Goal: Information Seeking & Learning: Learn about a topic

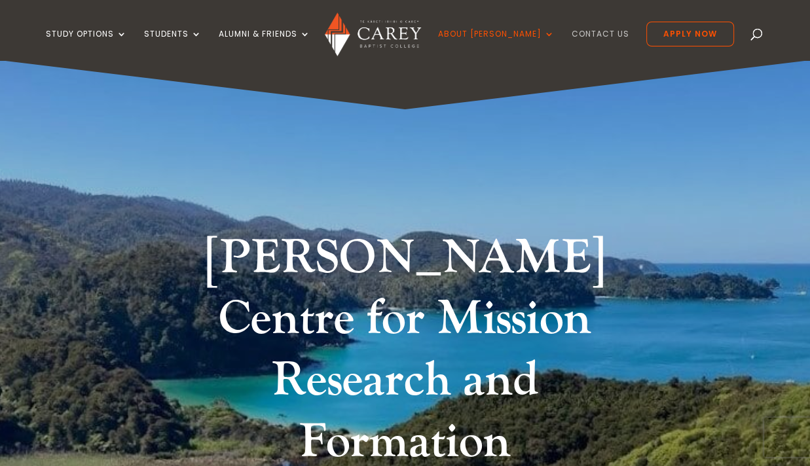
click at [592, 32] on link "Contact Us" at bounding box center [601, 44] width 58 height 31
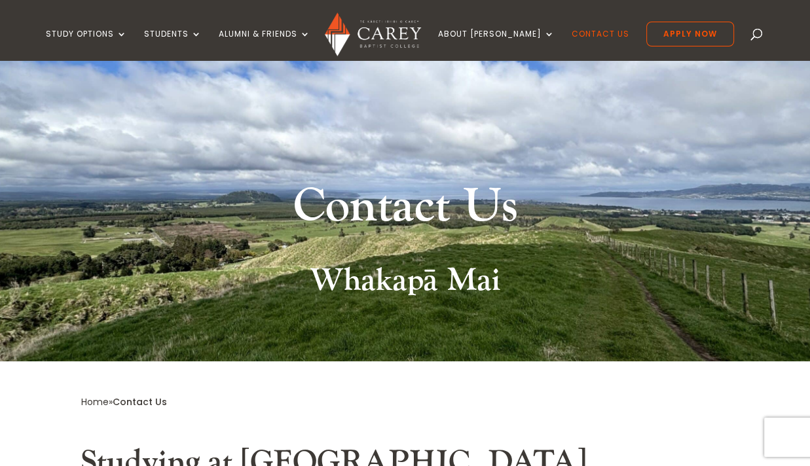
scroll to position [46, 0]
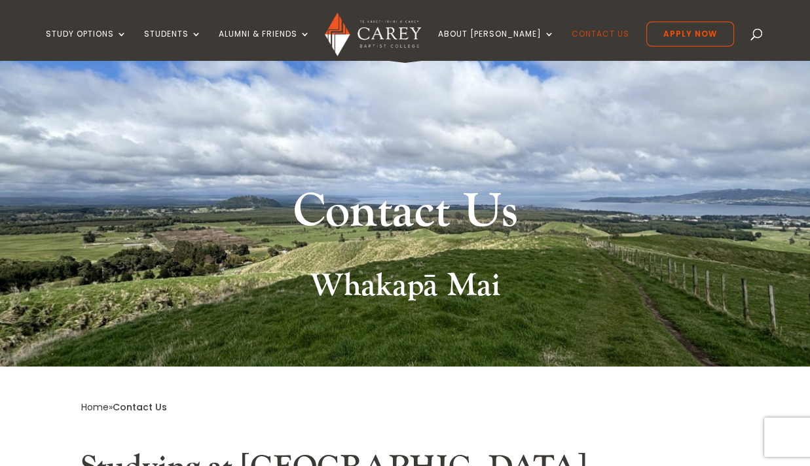
click at [589, 34] on link "Contact Us" at bounding box center [601, 44] width 58 height 31
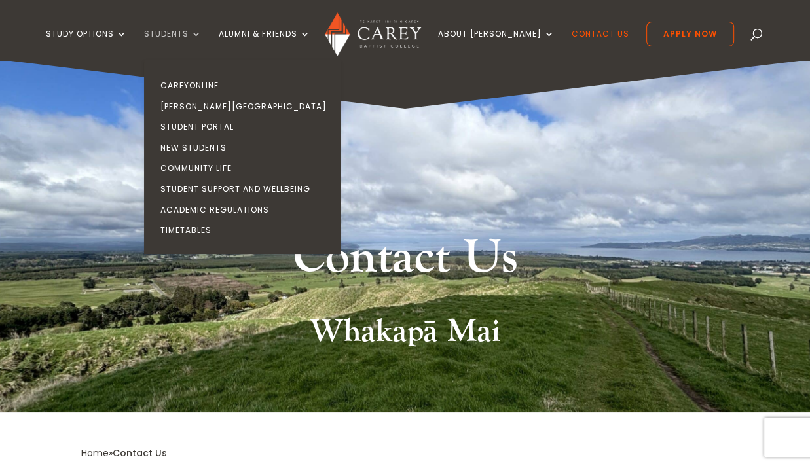
click at [202, 33] on link "Students" at bounding box center [173, 44] width 58 height 31
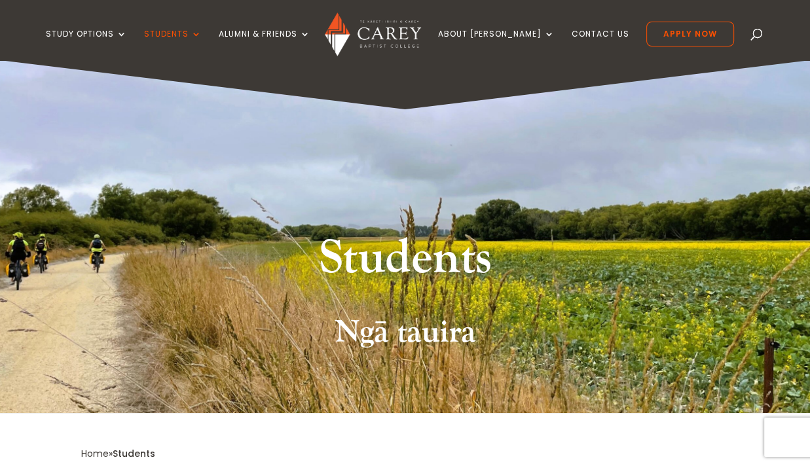
click at [373, 198] on div "Students Ngā tauira" at bounding box center [405, 236] width 810 height 353
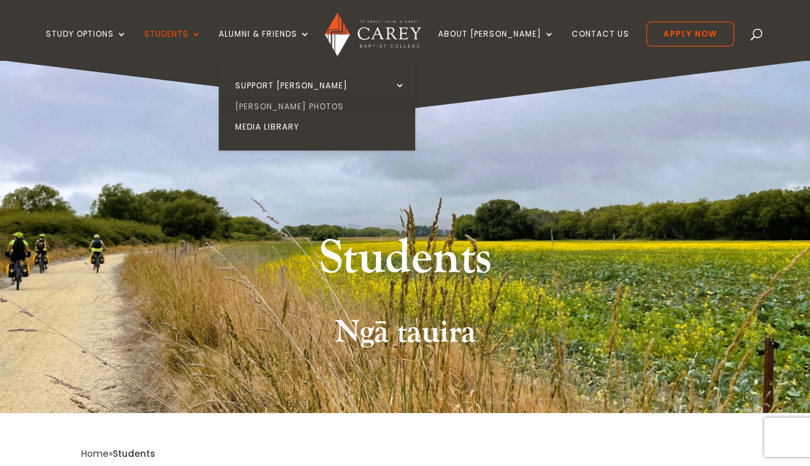
click at [287, 103] on link "[PERSON_NAME] Photos" at bounding box center [320, 106] width 196 height 21
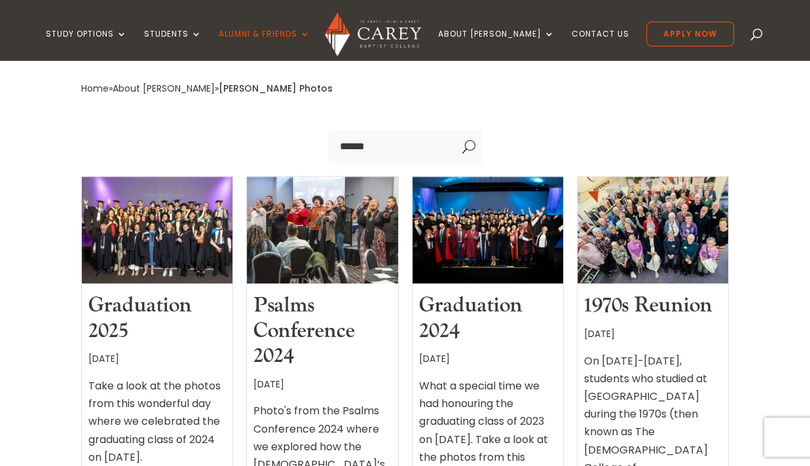
scroll to position [367, 0]
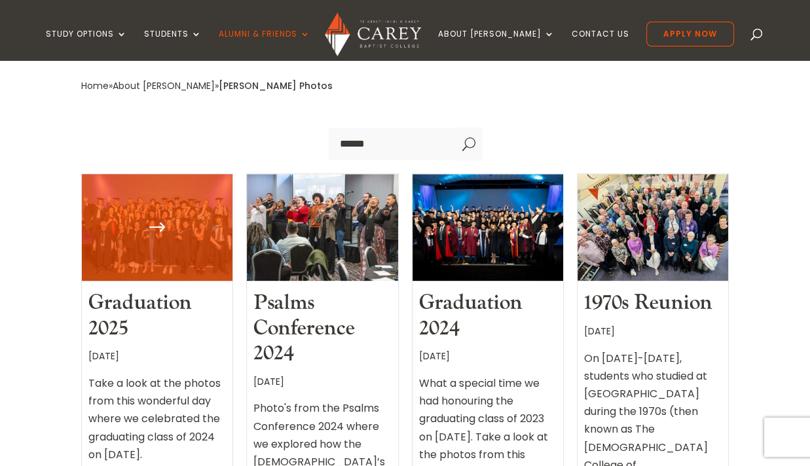
click at [212, 174] on div at bounding box center [157, 227] width 151 height 107
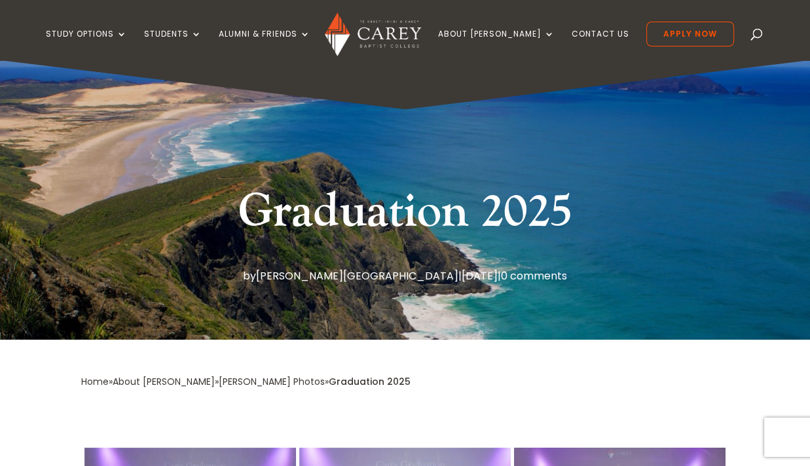
click at [180, 224] on div "Graduation 2025 by [PERSON_NAME][GEOGRAPHIC_DATA] | [DATE] | 0 comments" at bounding box center [405, 232] width 648 height 103
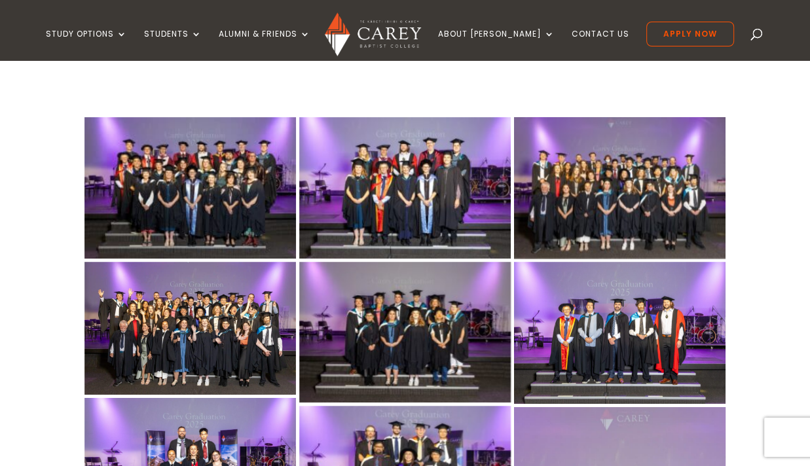
scroll to position [303, 0]
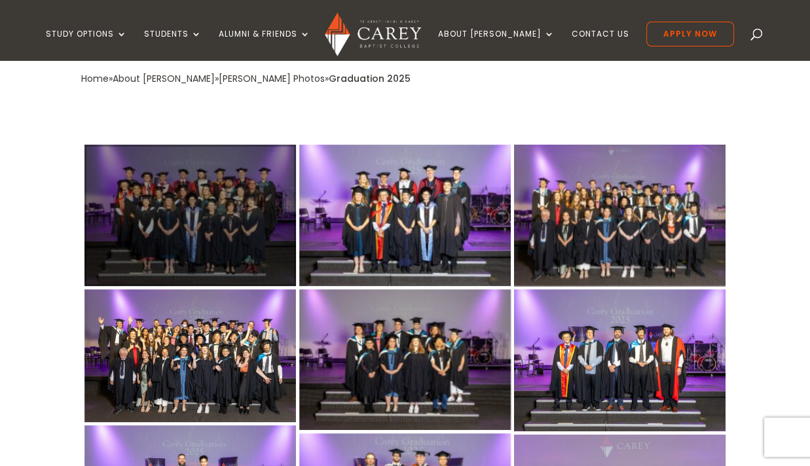
click at [234, 227] on div at bounding box center [190, 215] width 212 height 141
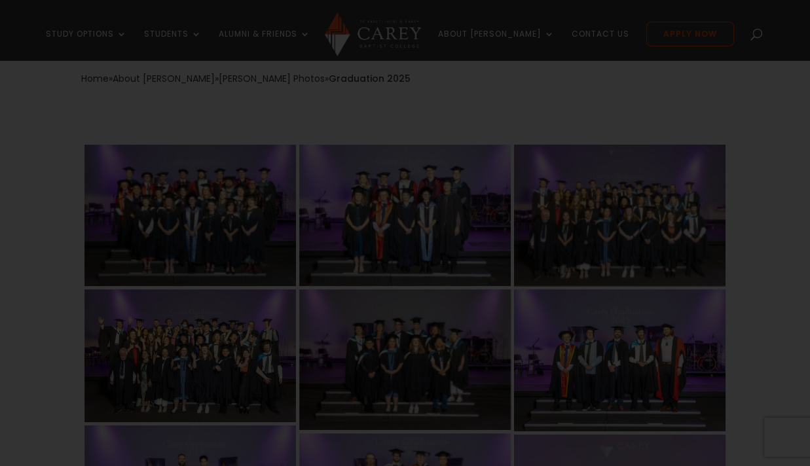
click at [234, 227] on div at bounding box center [405, 233] width 810 height 466
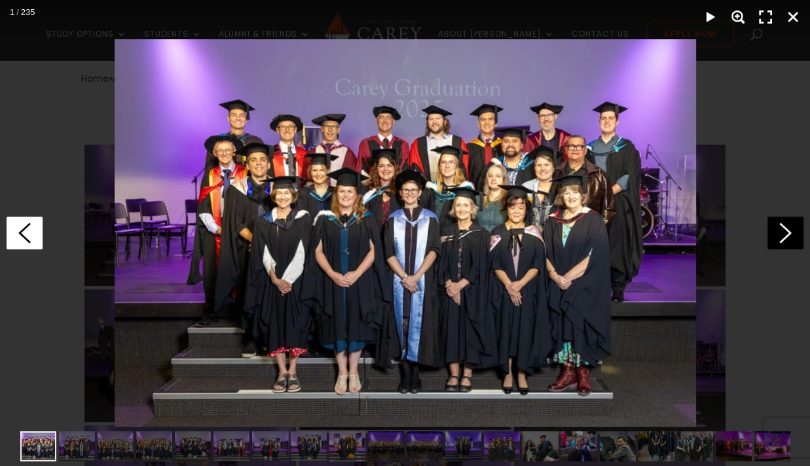
click at [33, 229] on icon at bounding box center [25, 233] width 36 height 33
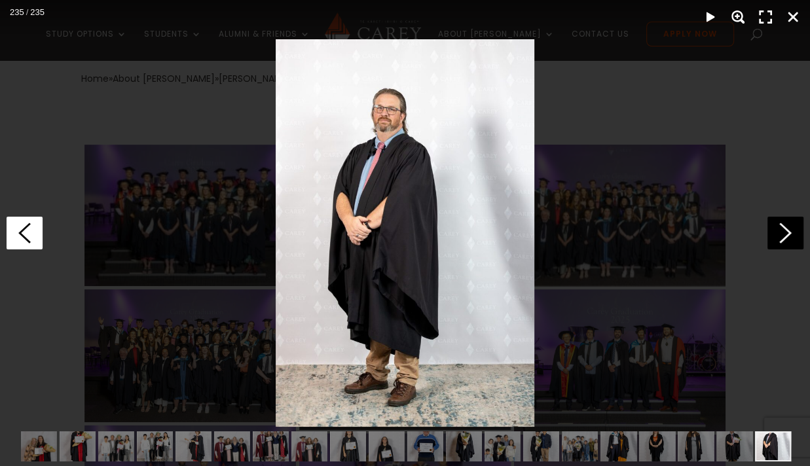
click at [33, 229] on icon at bounding box center [25, 233] width 36 height 33
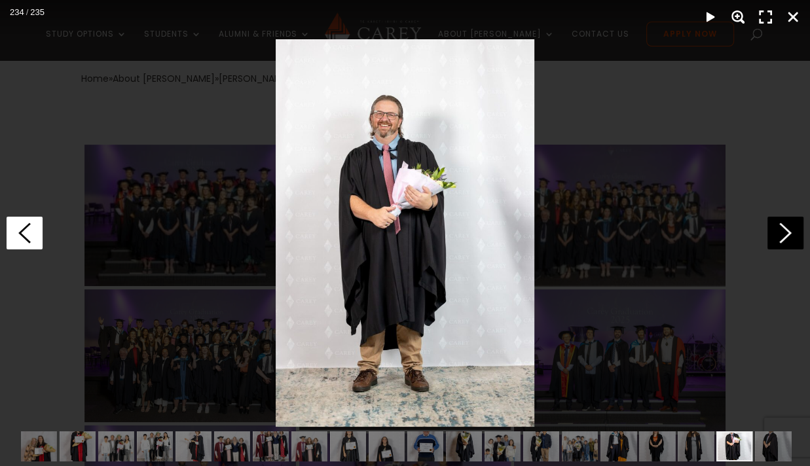
click at [33, 229] on icon at bounding box center [25, 233] width 36 height 33
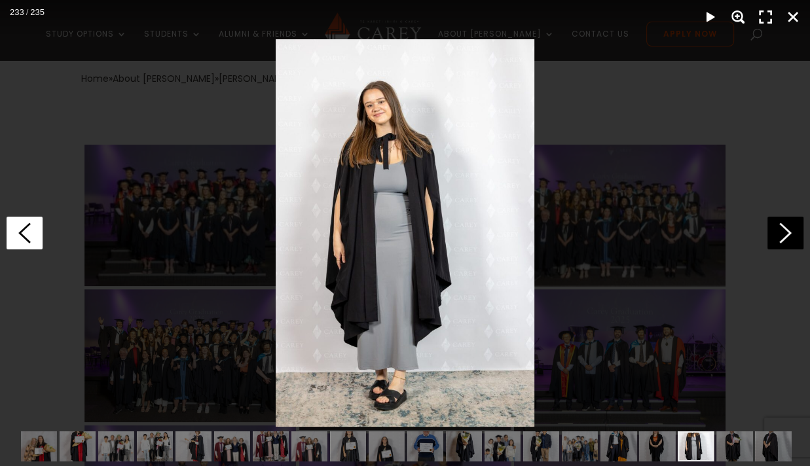
click at [33, 229] on icon at bounding box center [25, 233] width 36 height 33
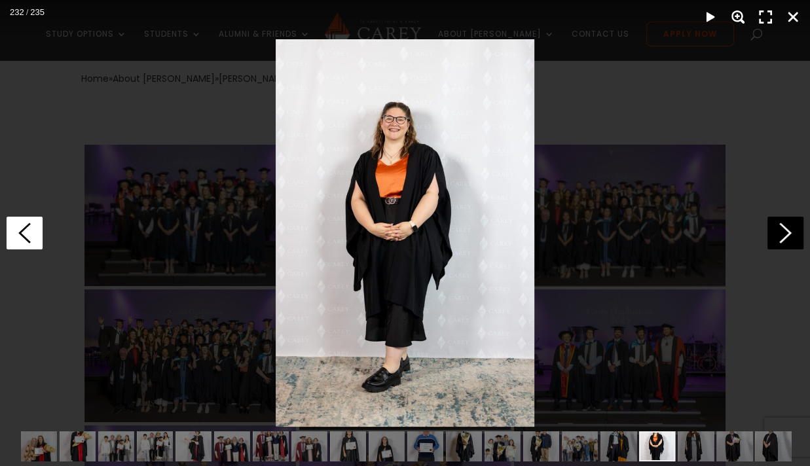
click at [33, 229] on icon at bounding box center [25, 233] width 36 height 33
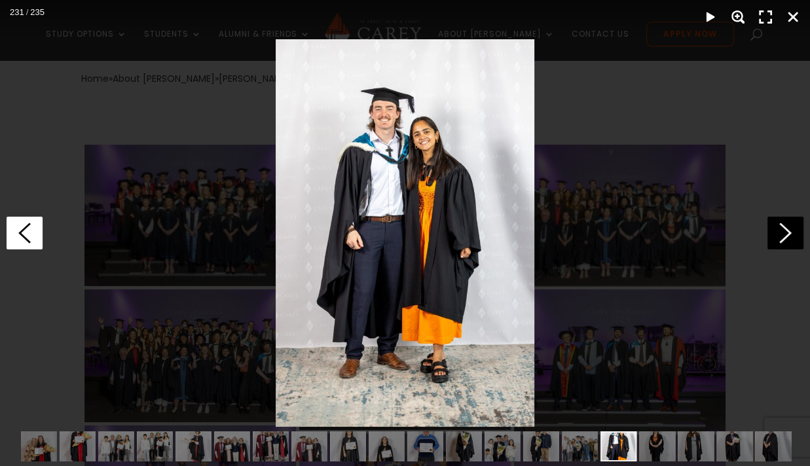
click at [33, 229] on icon at bounding box center [25, 233] width 36 height 33
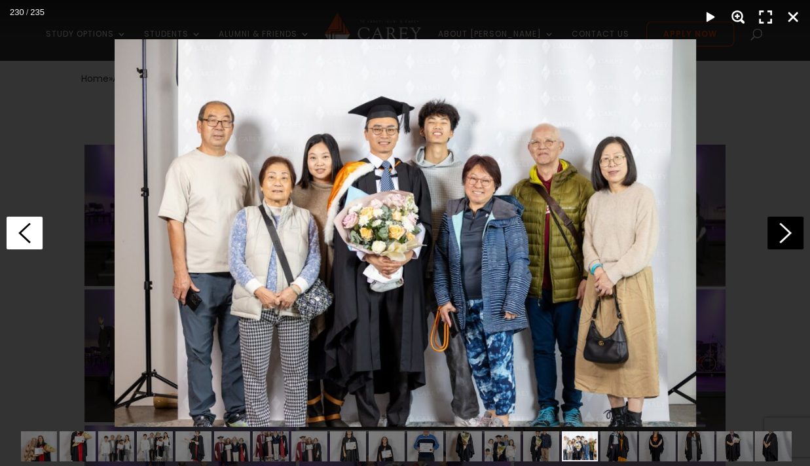
click at [33, 229] on icon at bounding box center [25, 233] width 36 height 33
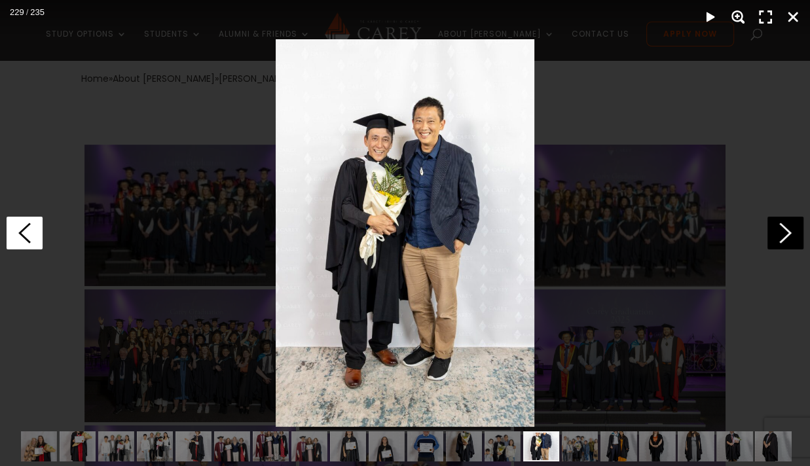
click at [33, 229] on icon at bounding box center [25, 233] width 36 height 33
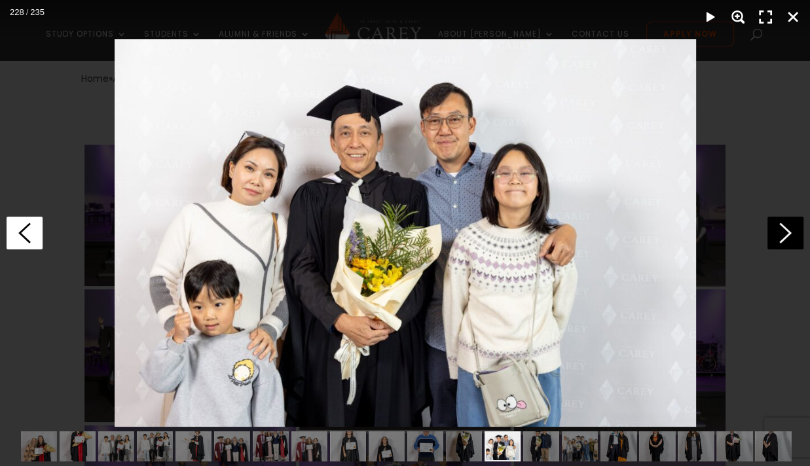
click at [33, 229] on icon at bounding box center [25, 233] width 36 height 33
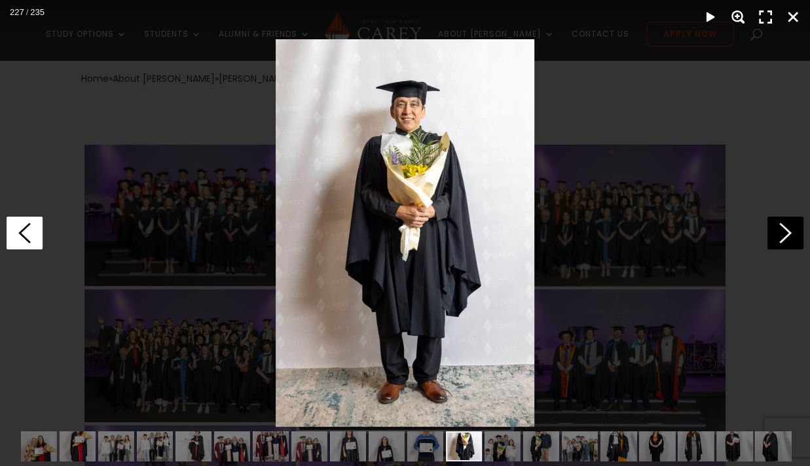
click at [33, 229] on icon at bounding box center [25, 233] width 36 height 33
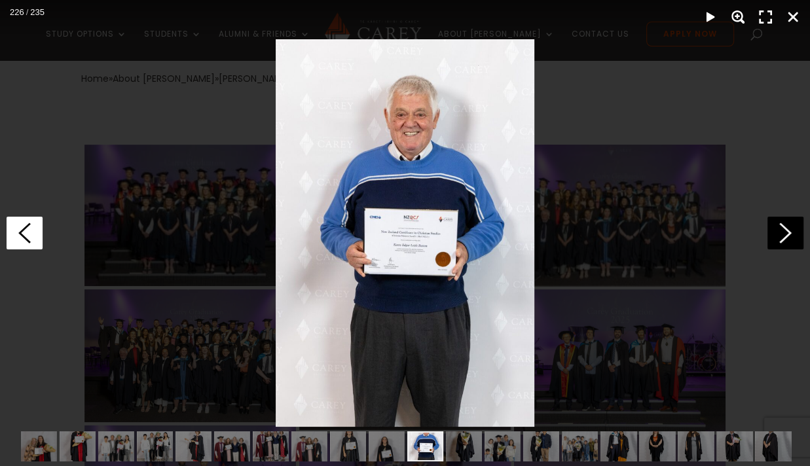
click at [33, 229] on icon at bounding box center [25, 233] width 36 height 33
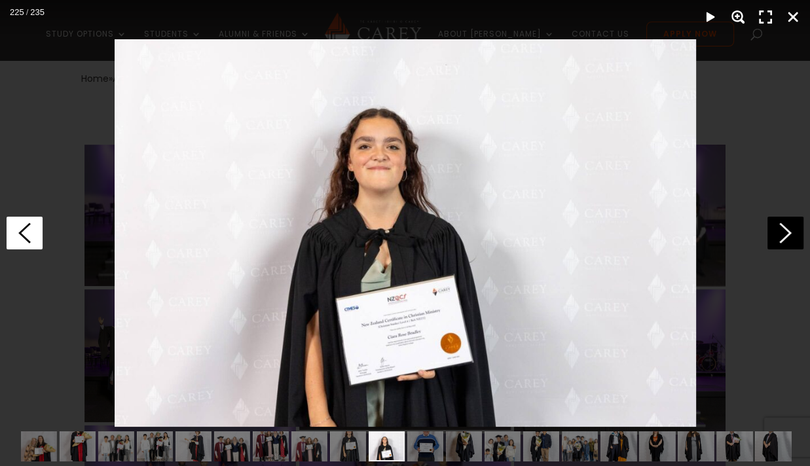
click at [33, 229] on icon at bounding box center [25, 233] width 36 height 33
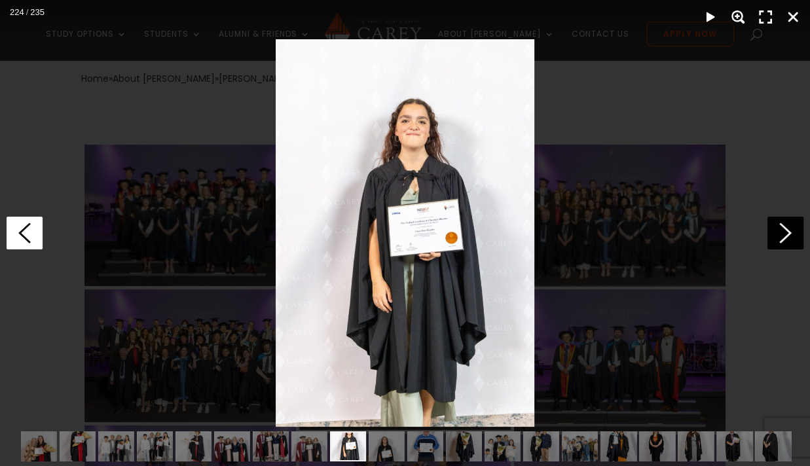
click at [33, 229] on icon at bounding box center [25, 233] width 36 height 33
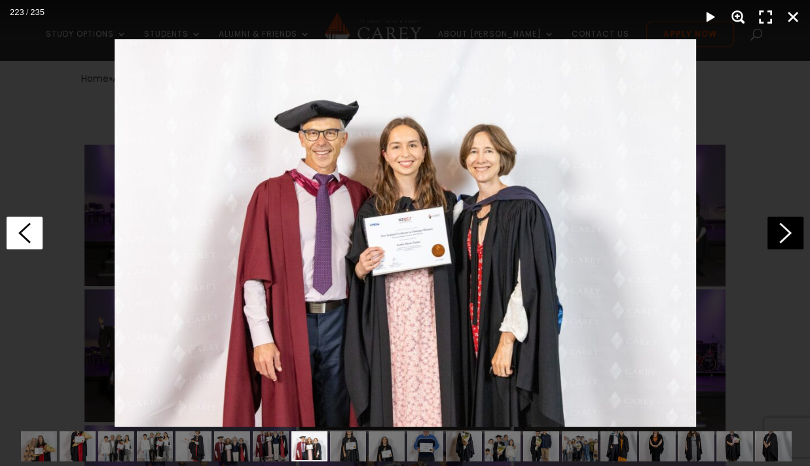
click at [33, 229] on icon at bounding box center [25, 233] width 36 height 33
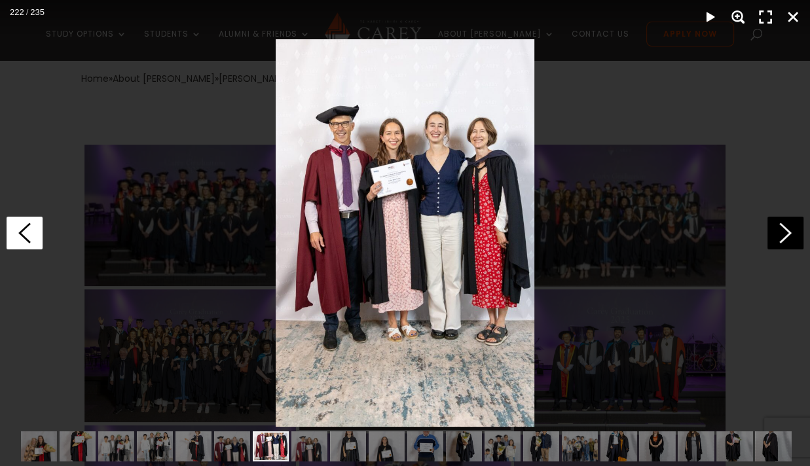
click at [33, 229] on icon at bounding box center [25, 233] width 36 height 33
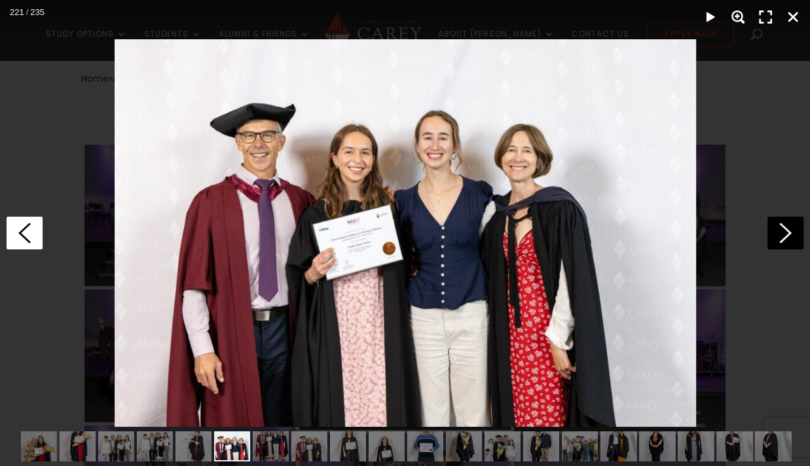
click at [33, 229] on icon at bounding box center [25, 233] width 36 height 33
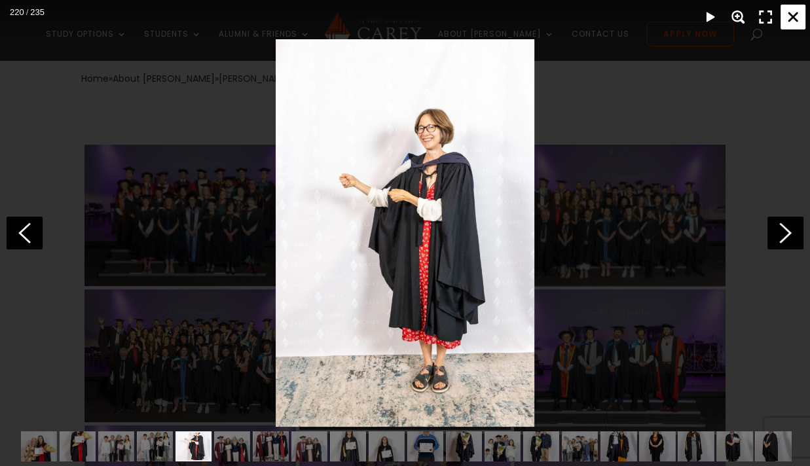
click at [789, 13] on div "Close" at bounding box center [793, 17] width 25 height 25
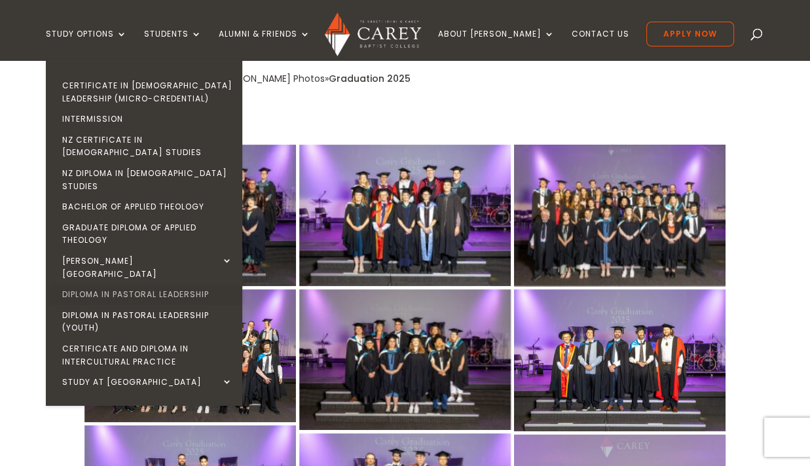
click at [204, 284] on link "Diploma in Pastoral Leadership" at bounding box center [147, 294] width 196 height 21
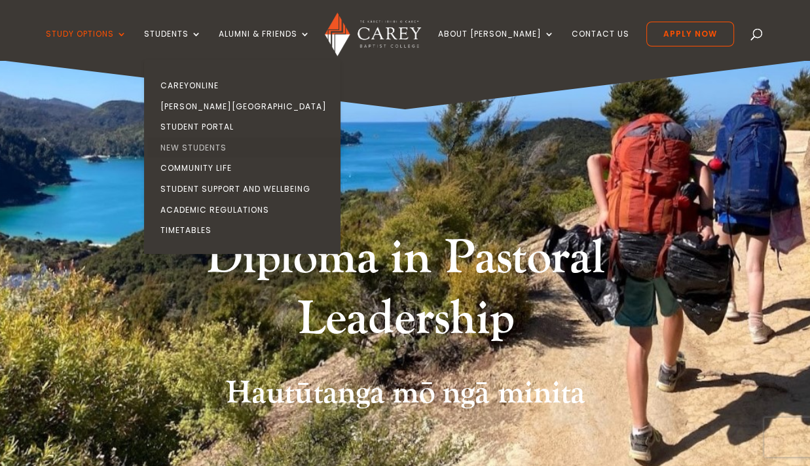
click at [225, 150] on link "New Students" at bounding box center [245, 148] width 196 height 21
click at [224, 147] on link "New Students" at bounding box center [245, 148] width 196 height 21
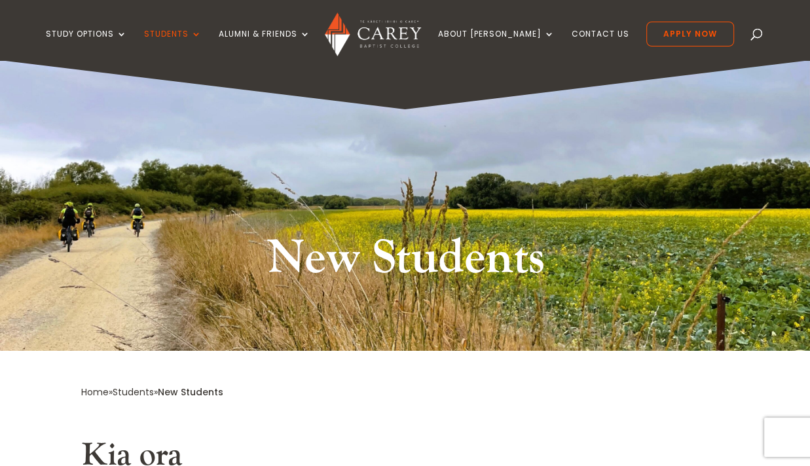
click at [224, 147] on div "New Students" at bounding box center [405, 205] width 810 height 291
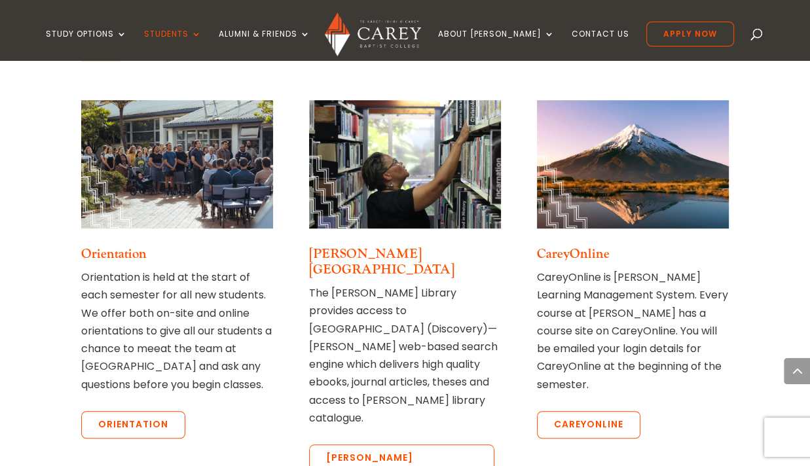
scroll to position [718, 0]
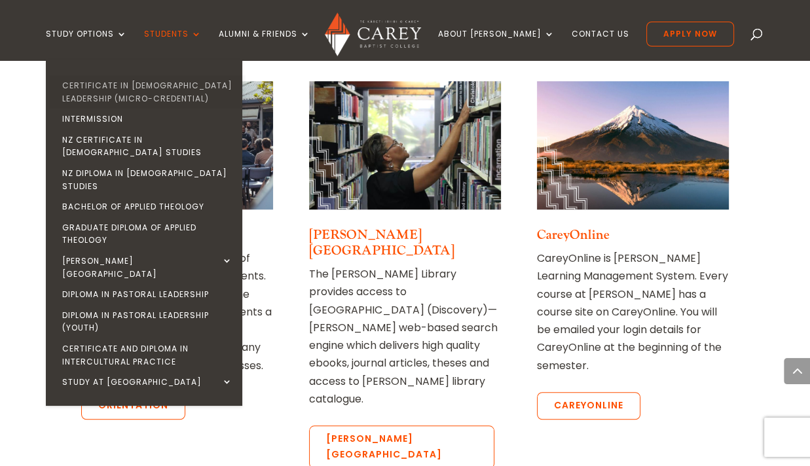
click at [149, 84] on link "Certificate in [DEMOGRAPHIC_DATA] Leadership (Micro-credential)" at bounding box center [147, 91] width 196 height 33
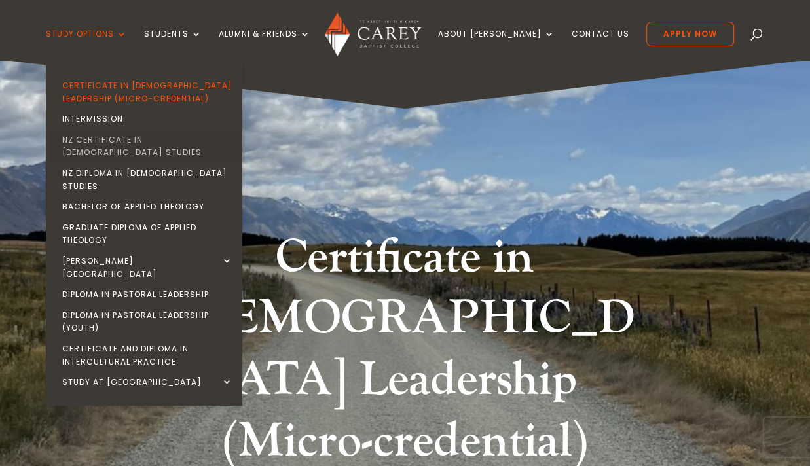
click at [131, 138] on link "NZ Certificate in [DEMOGRAPHIC_DATA] Studies" at bounding box center [147, 146] width 196 height 33
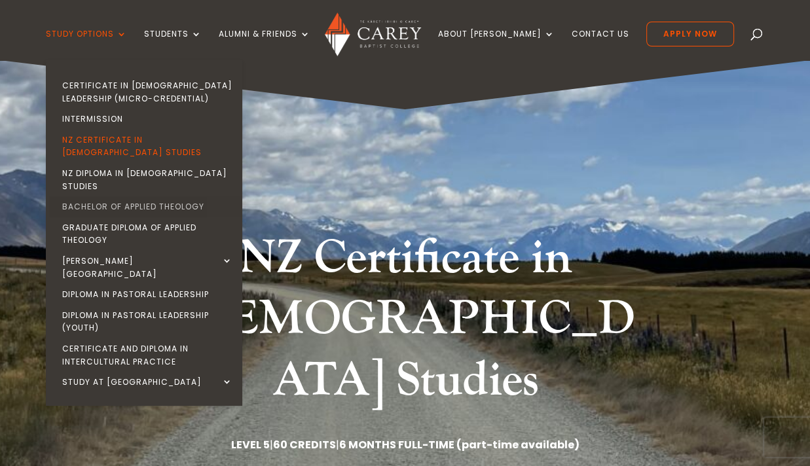
click at [151, 196] on link "Bachelor of Applied Theology" at bounding box center [147, 206] width 196 height 21
click at [155, 196] on link "Bachelor of Applied Theology" at bounding box center [147, 206] width 196 height 21
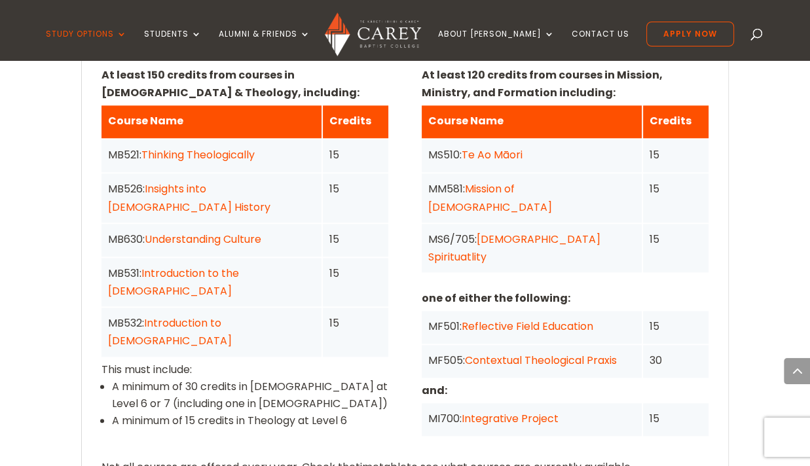
scroll to position [1038, 0]
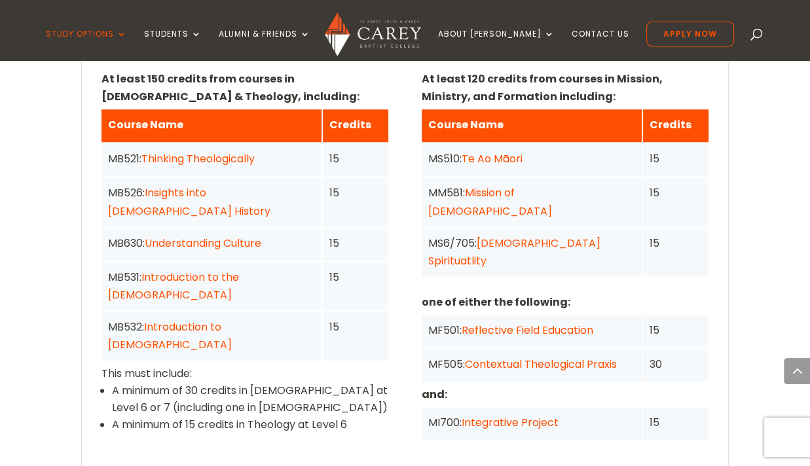
drag, startPoint x: 807, startPoint y: 219, endPoint x: 802, endPoint y: 213, distance: 7.9
click at [802, 213] on div "Home » Study » Bachelor of Applied Theology Programme Outline Do you want to gr…" at bounding box center [405, 291] width 810 height 1635
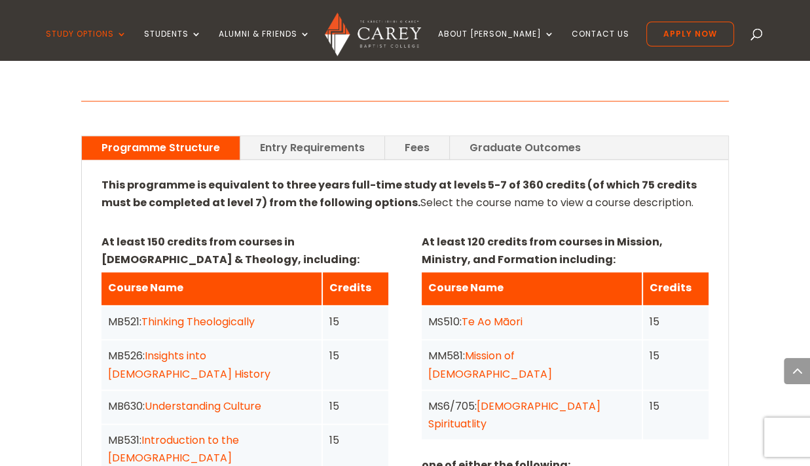
scroll to position [893, 0]
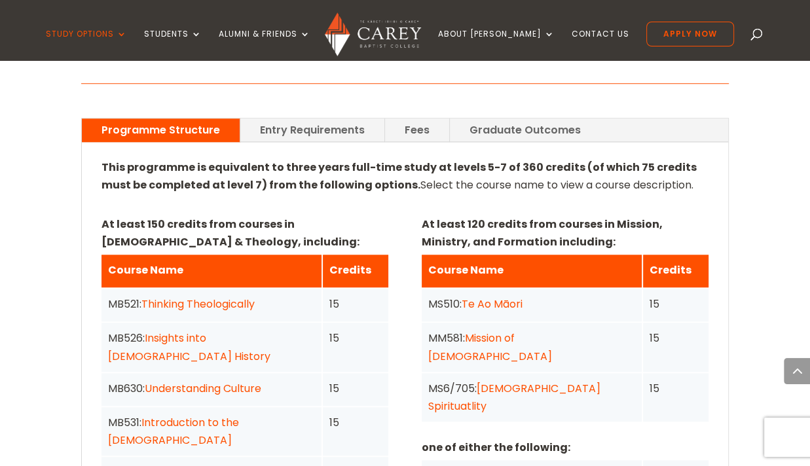
click at [347, 129] on link "Entry Requirements" at bounding box center [312, 130] width 144 height 23
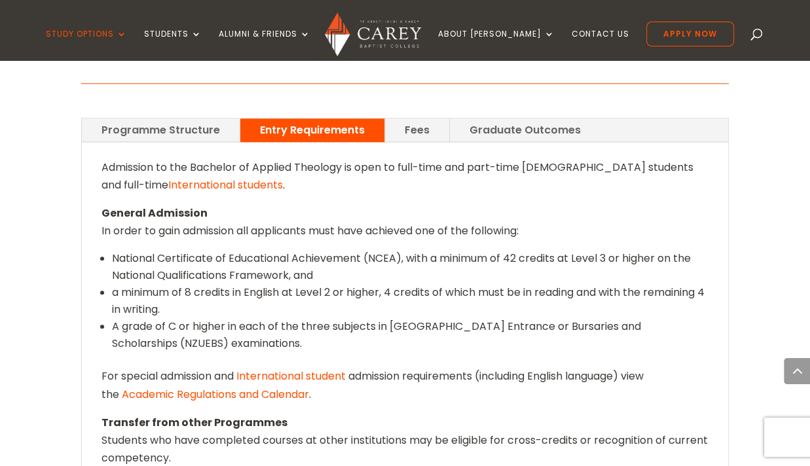
click at [410, 134] on link "Fees" at bounding box center [417, 130] width 64 height 23
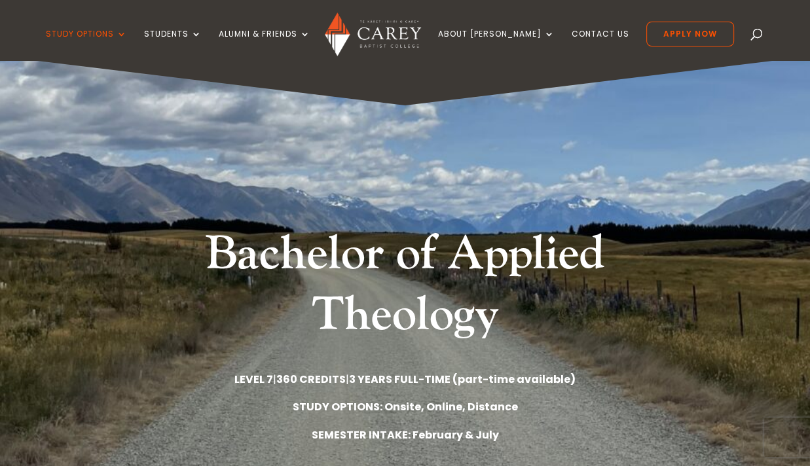
scroll to position [0, 0]
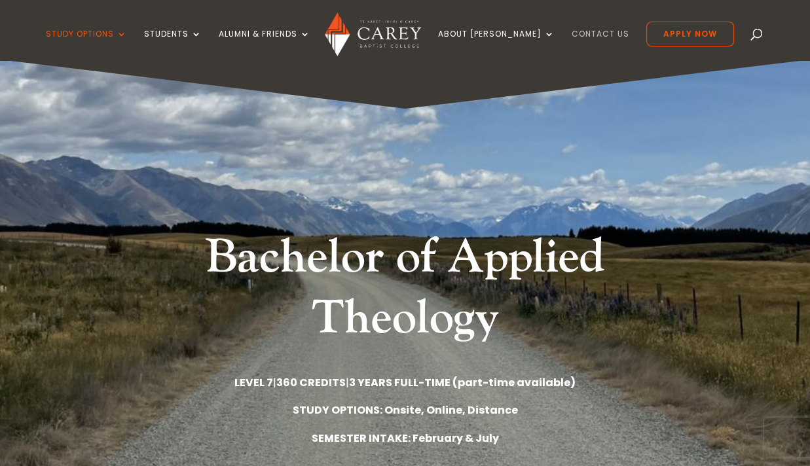
click at [592, 32] on link "Contact Us" at bounding box center [601, 44] width 58 height 31
